Goal: Book appointment/travel/reservation

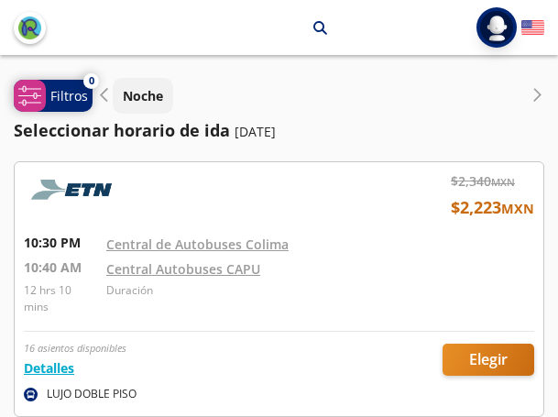
click at [42, 98] on span "system-uicons:filtering" at bounding box center [30, 96] width 32 height 32
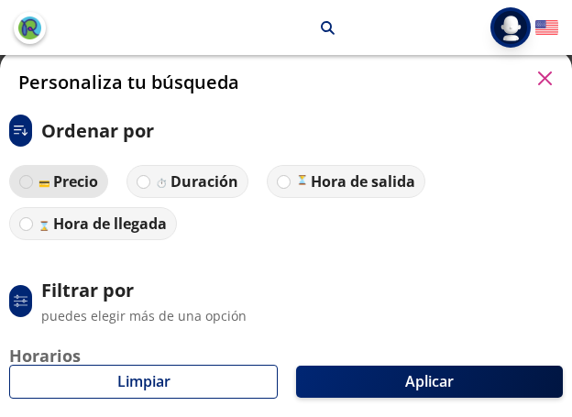
click at [31, 183] on div at bounding box center [26, 182] width 14 height 14
click at [31, 183] on input "Precio" at bounding box center [26, 182] width 12 height 12
radio input "true"
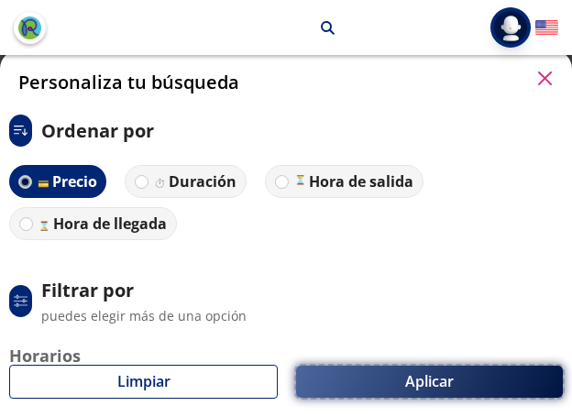
click at [377, 395] on button "Aplicar" at bounding box center [429, 382] width 267 height 32
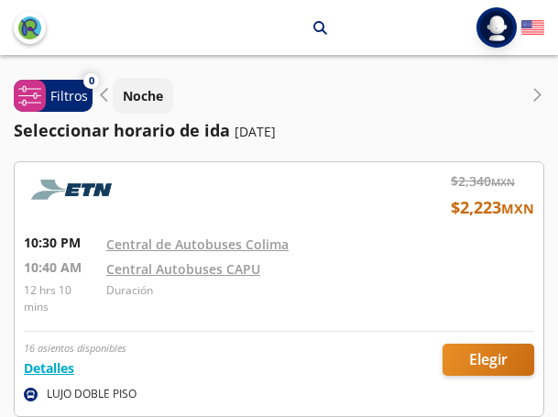
click at [539, 95] on icon at bounding box center [537, 94] width 7 height 13
